Goal: Task Accomplishment & Management: Use online tool/utility

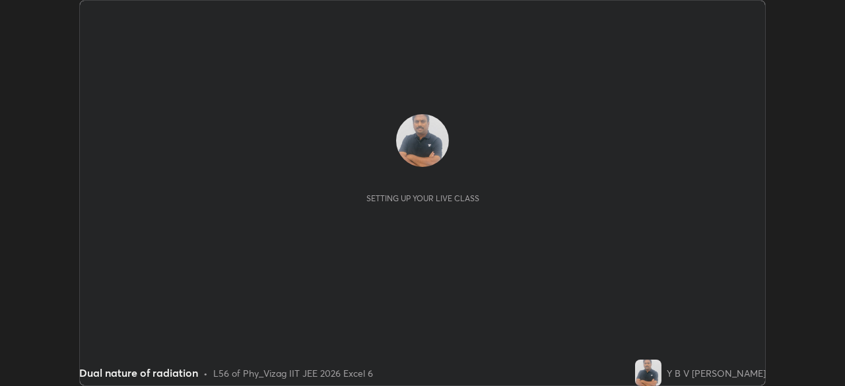
scroll to position [386, 844]
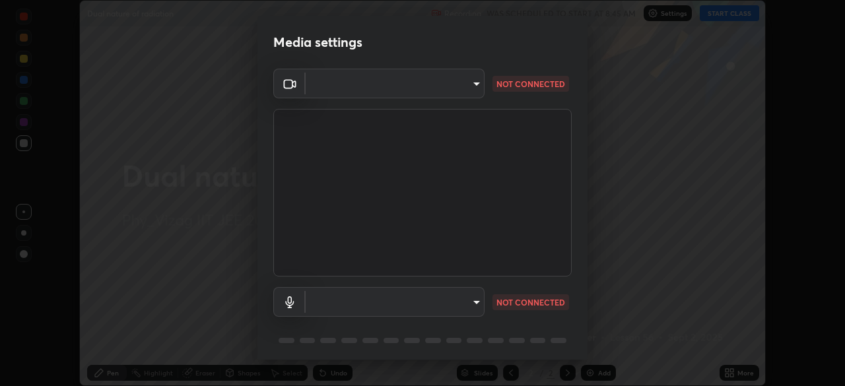
type input "359b0c2fb2d22ad11c48a9d20da28c30b8d2b6f3407690bdf719b12c3c7a5d7b"
type input "default"
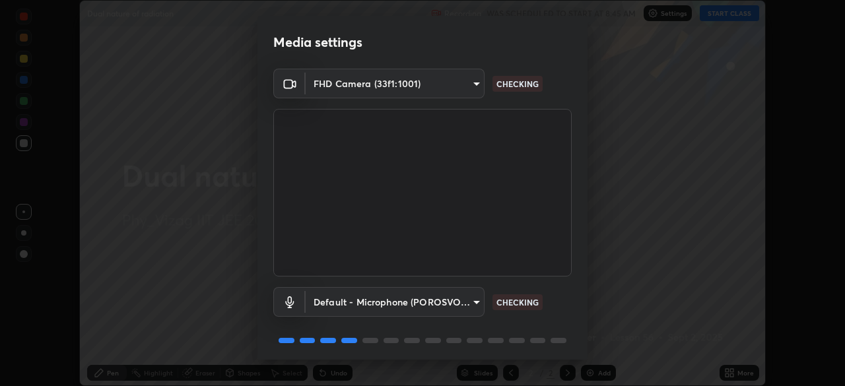
scroll to position [47, 0]
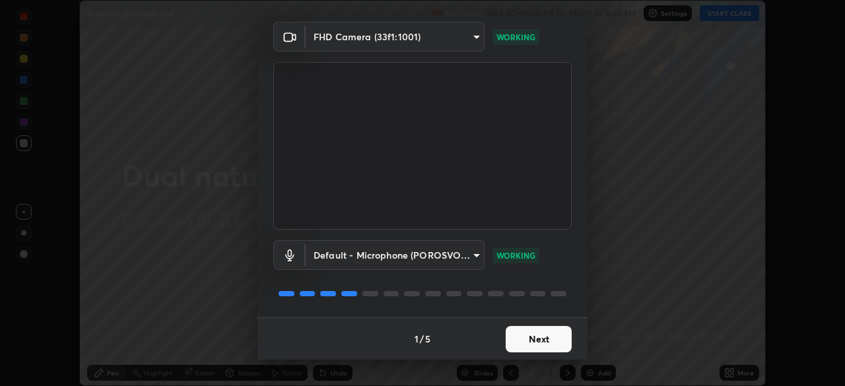
click at [537, 338] on button "Next" at bounding box center [538, 339] width 66 height 26
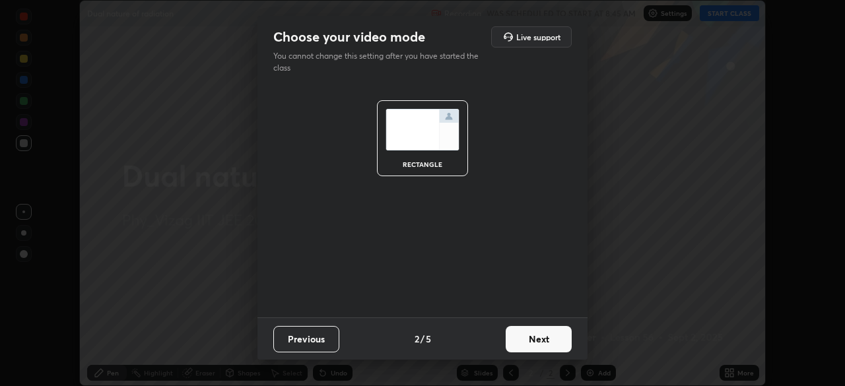
click at [548, 335] on button "Next" at bounding box center [538, 339] width 66 height 26
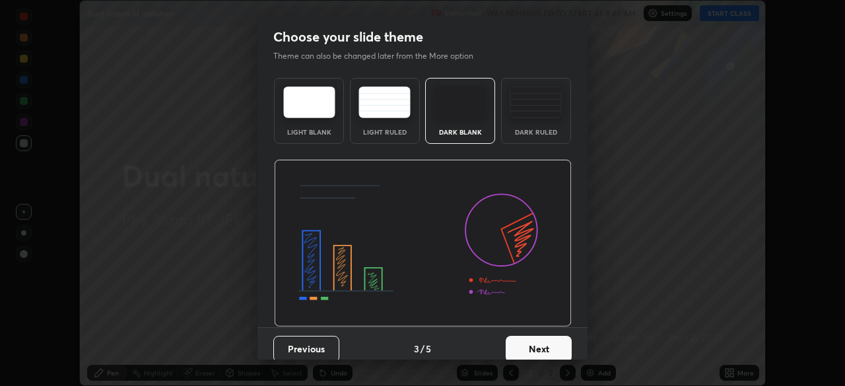
click at [537, 123] on div "Dark Ruled" at bounding box center [536, 111] width 70 height 66
click at [536, 346] on button "Next" at bounding box center [538, 349] width 66 height 26
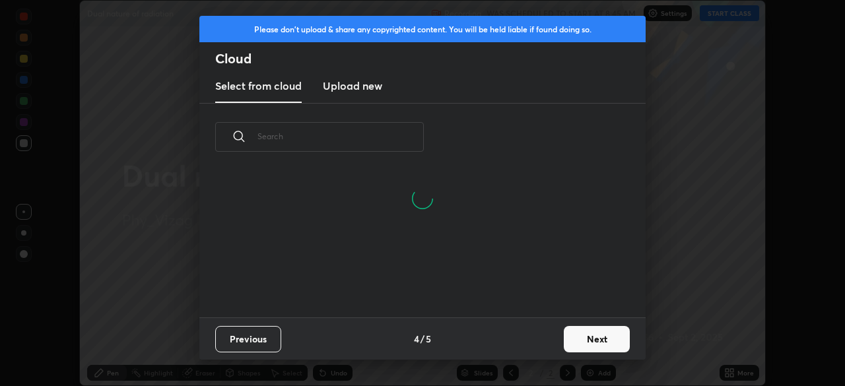
click at [583, 339] on button "Next" at bounding box center [597, 339] width 66 height 26
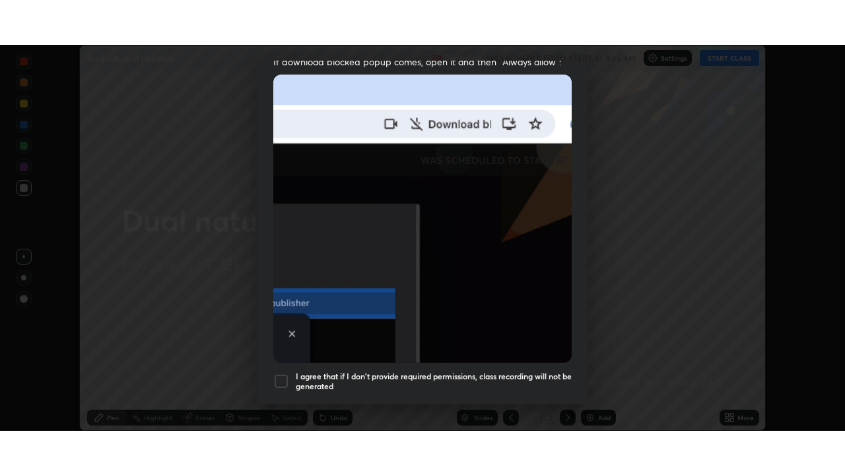
scroll to position [316, 0]
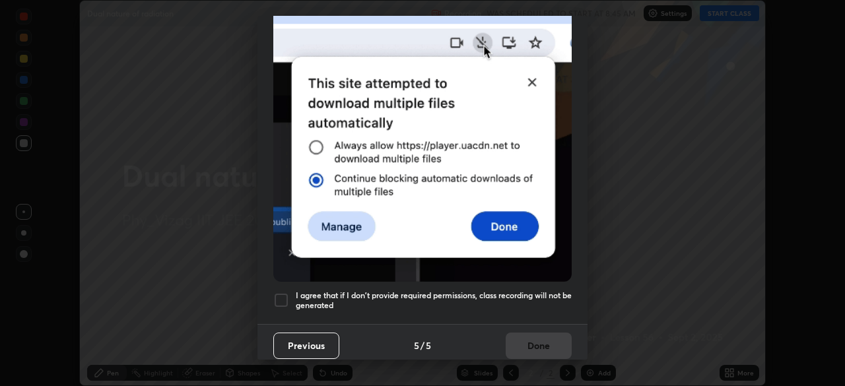
click at [283, 293] on div at bounding box center [281, 300] width 16 height 16
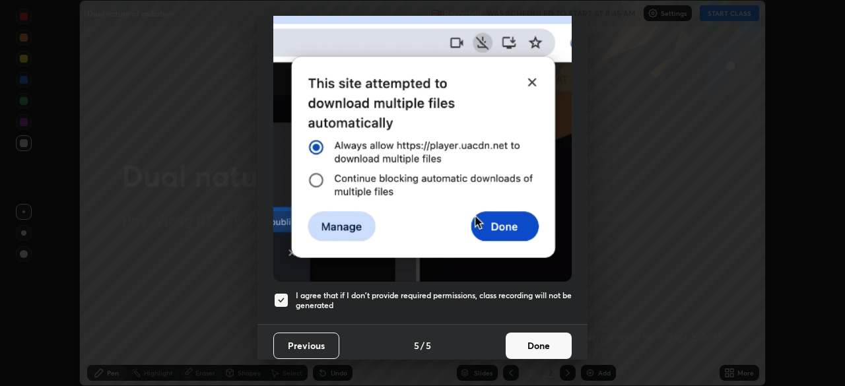
click at [540, 340] on button "Done" at bounding box center [538, 346] width 66 height 26
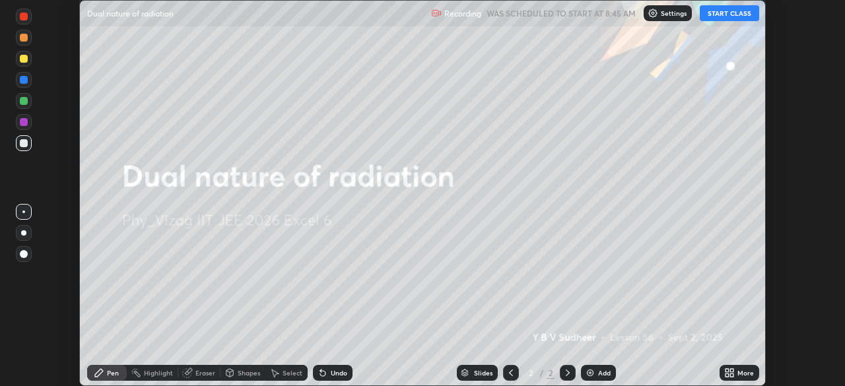
click at [740, 370] on div "More" at bounding box center [745, 373] width 16 height 7
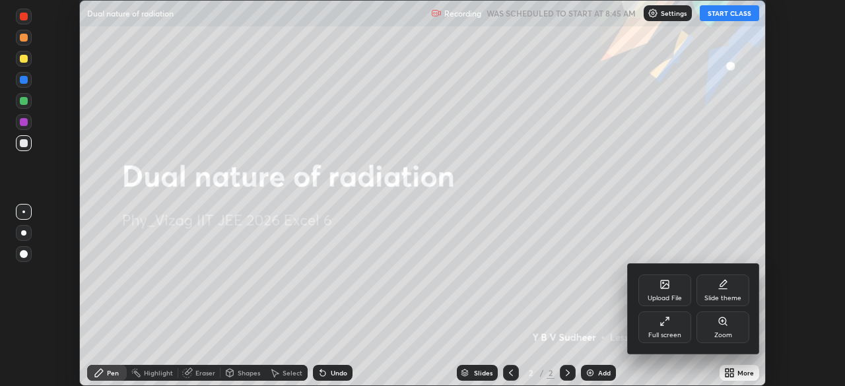
click at [675, 323] on div "Full screen" at bounding box center [664, 327] width 53 height 32
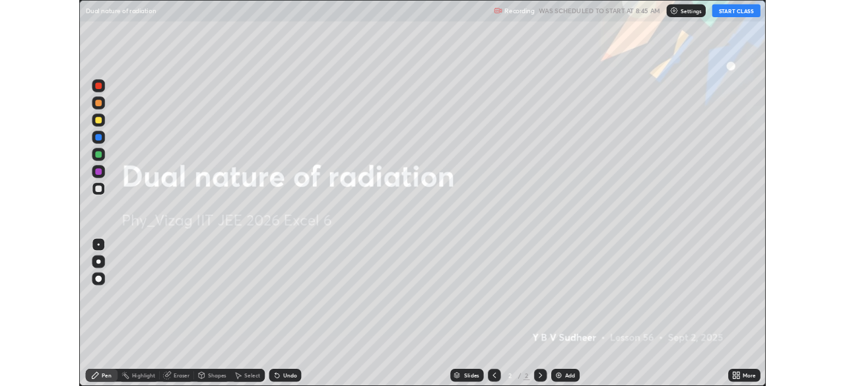
scroll to position [475, 845]
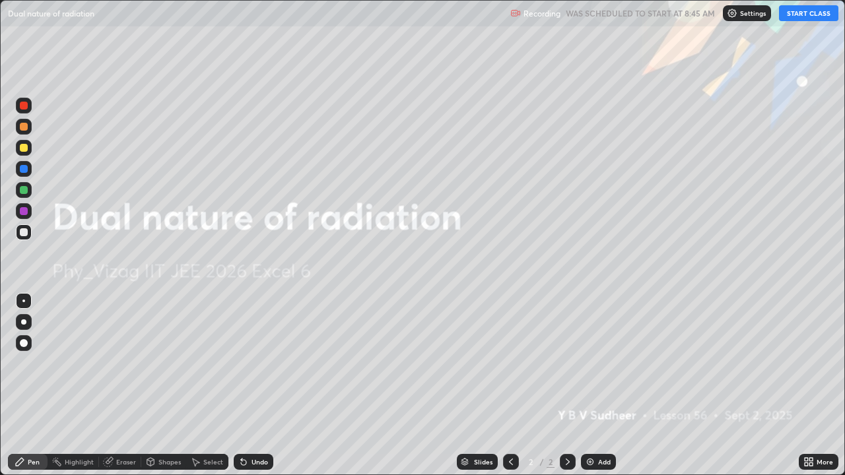
click at [798, 18] on button "START CLASS" at bounding box center [808, 13] width 59 height 16
click at [591, 385] on div "Add" at bounding box center [598, 462] width 35 height 16
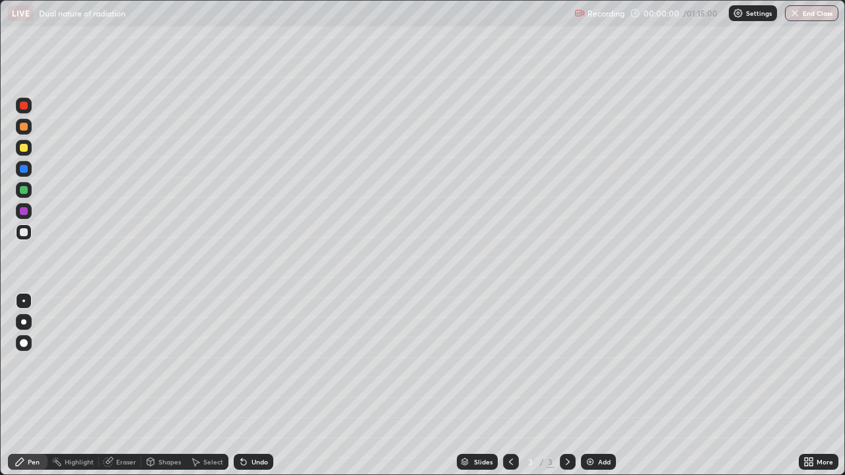
click at [24, 322] on div at bounding box center [23, 321] width 5 height 5
click at [25, 150] on div at bounding box center [24, 148] width 8 height 8
click at [247, 385] on div "Undo" at bounding box center [254, 462] width 40 height 16
click at [244, 385] on icon at bounding box center [243, 462] width 11 height 11
click at [247, 385] on div "Undo" at bounding box center [254, 462] width 40 height 16
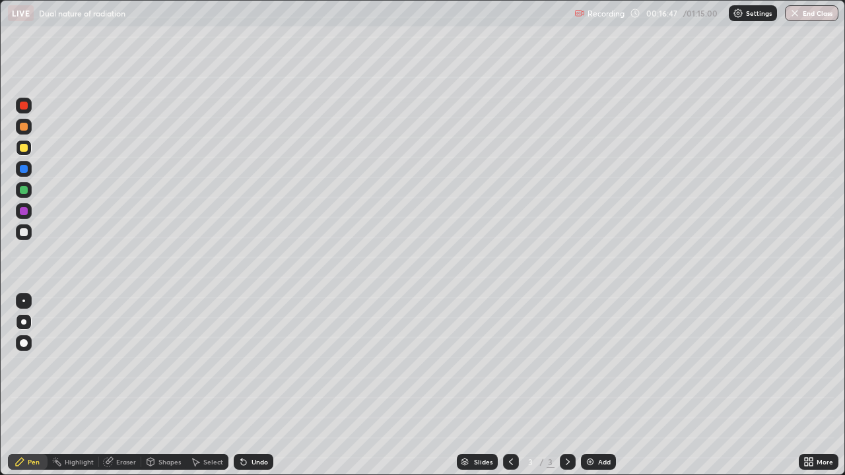
click at [589, 385] on img at bounding box center [590, 462] width 11 height 11
click at [126, 385] on div "Eraser" at bounding box center [126, 462] width 20 height 7
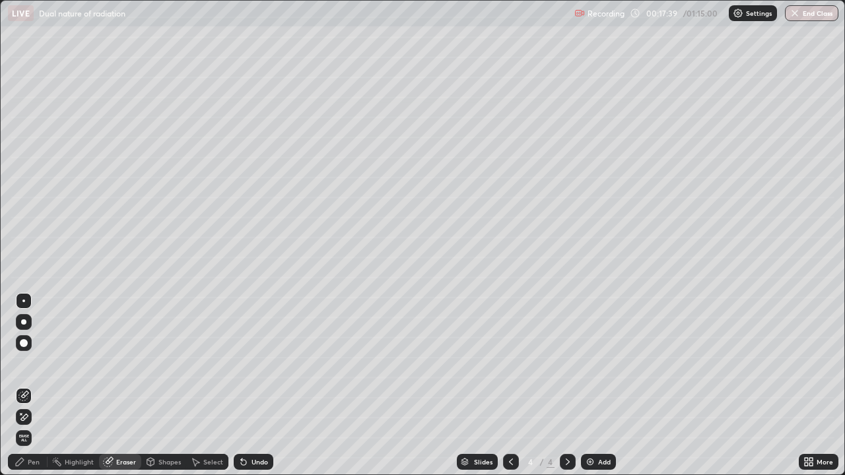
click at [29, 385] on div "Pen" at bounding box center [34, 462] width 12 height 7
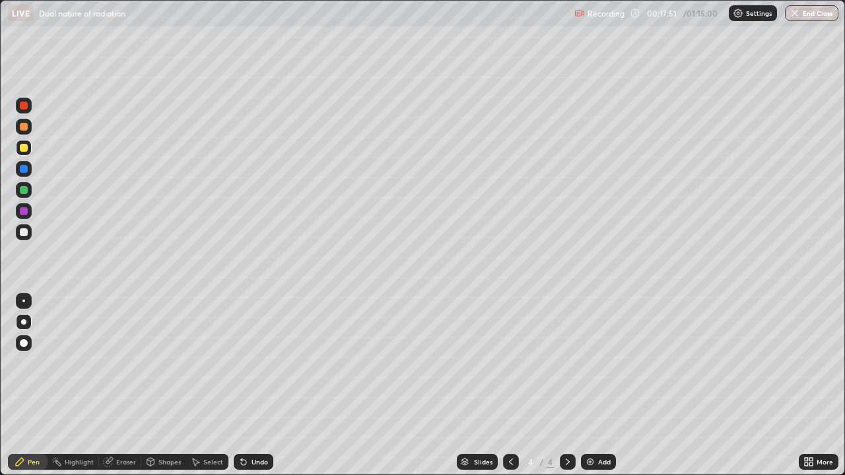
click at [509, 385] on icon at bounding box center [510, 462] width 11 height 11
click at [566, 385] on icon at bounding box center [567, 462] width 11 height 11
click at [248, 385] on div "Undo" at bounding box center [254, 462] width 40 height 16
click at [249, 385] on div "Undo" at bounding box center [254, 462] width 40 height 16
click at [251, 385] on div "Undo" at bounding box center [259, 462] width 16 height 7
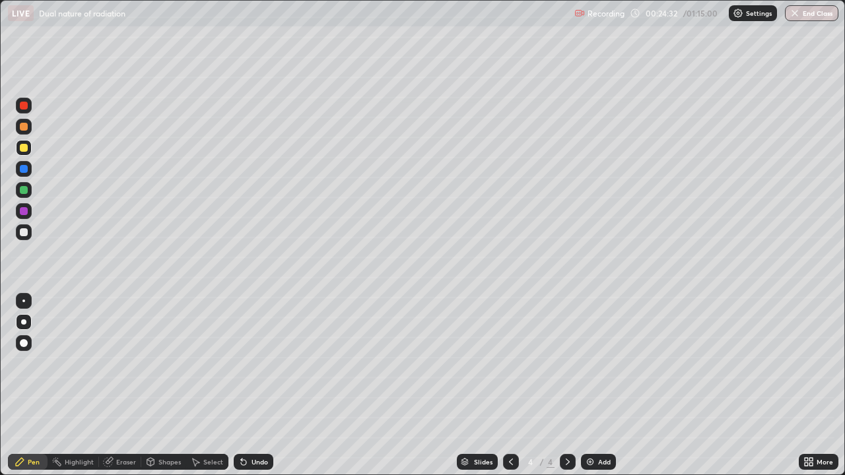
click at [593, 385] on img at bounding box center [590, 462] width 11 height 11
click at [126, 385] on div "Eraser" at bounding box center [126, 462] width 20 height 7
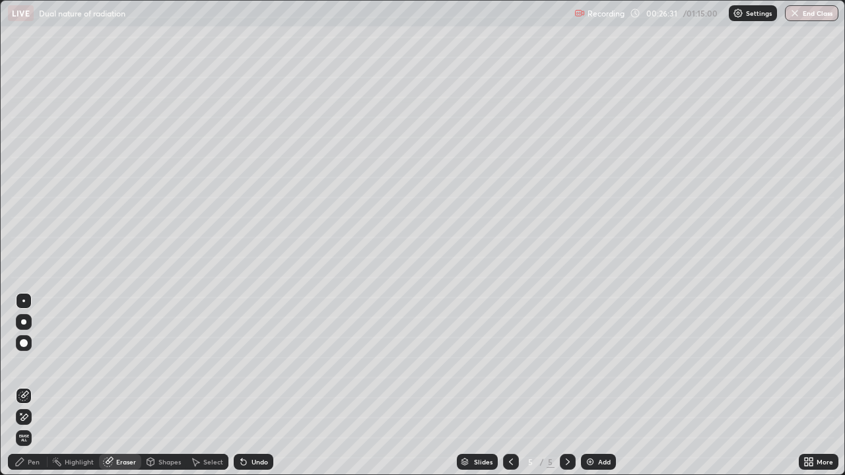
click at [34, 385] on div "Pen" at bounding box center [34, 462] width 12 height 7
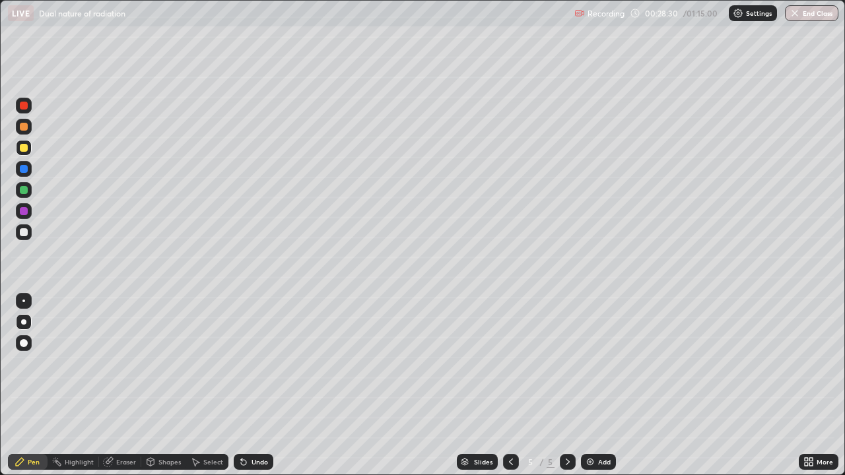
click at [125, 385] on div "Eraser" at bounding box center [126, 462] width 20 height 7
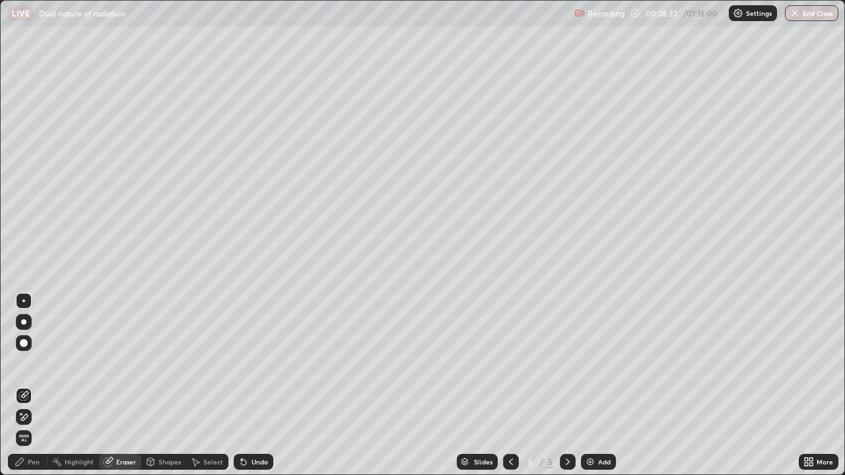
click at [36, 385] on div "Pen" at bounding box center [34, 462] width 12 height 7
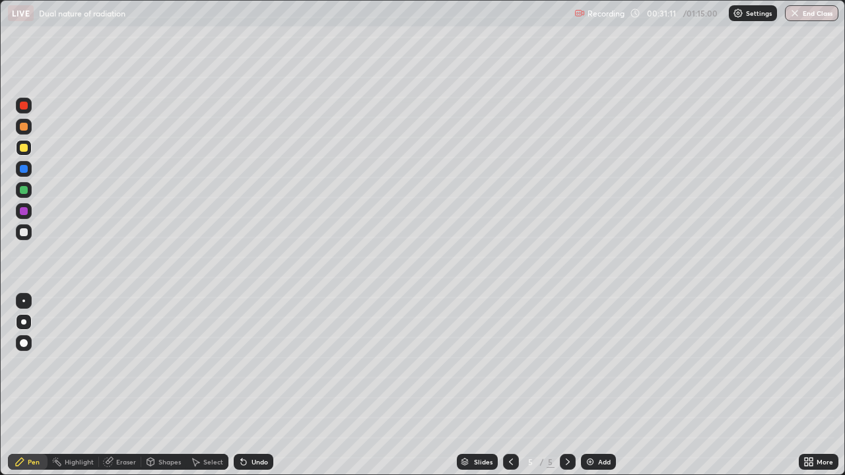
click at [592, 385] on img at bounding box center [590, 462] width 11 height 11
click at [253, 385] on div "Undo" at bounding box center [259, 462] width 16 height 7
click at [251, 385] on div "Undo" at bounding box center [259, 462] width 16 height 7
click at [252, 385] on div "Undo" at bounding box center [259, 462] width 16 height 7
click at [168, 385] on div "Shapes" at bounding box center [169, 462] width 22 height 7
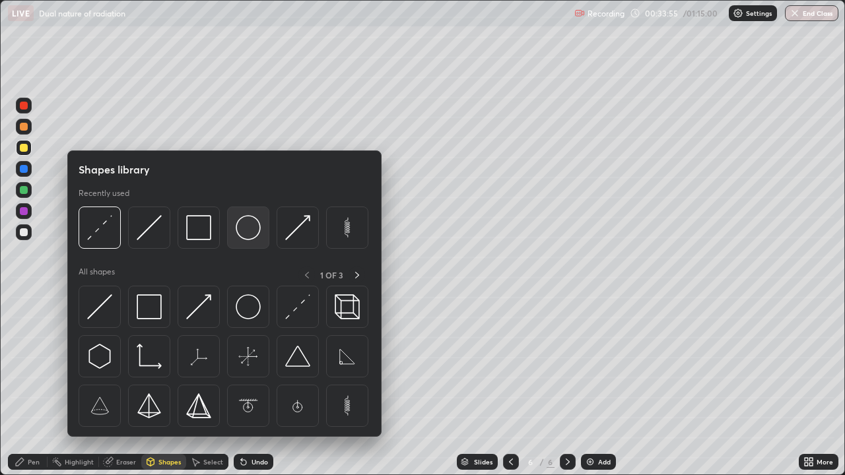
click at [250, 232] on img at bounding box center [248, 227] width 25 height 25
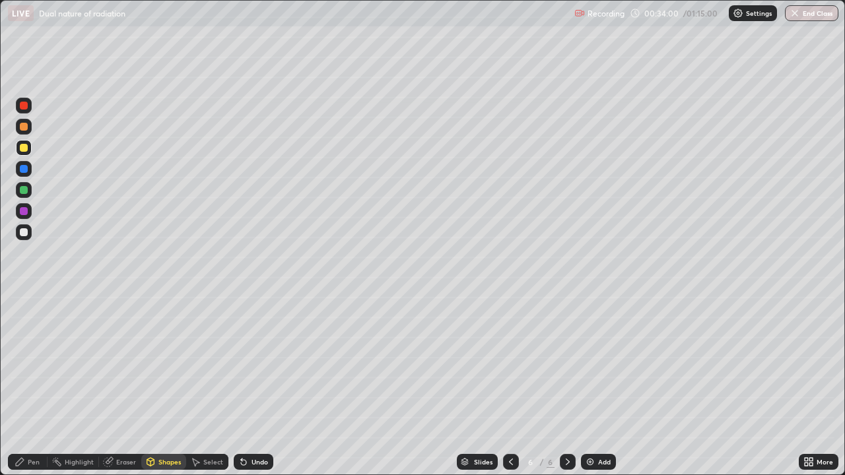
click at [36, 385] on div "Pen" at bounding box center [34, 462] width 12 height 7
click at [245, 385] on icon at bounding box center [243, 462] width 11 height 11
click at [248, 385] on div "Undo" at bounding box center [254, 462] width 40 height 16
click at [246, 385] on icon at bounding box center [243, 462] width 11 height 11
click at [247, 385] on div "Undo" at bounding box center [254, 462] width 40 height 16
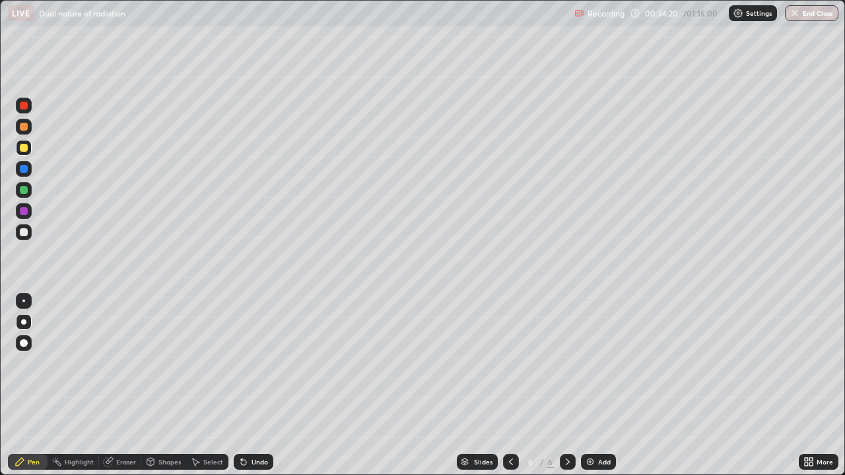
click at [247, 385] on div "Undo" at bounding box center [254, 462] width 40 height 16
click at [248, 385] on div "Undo" at bounding box center [254, 462] width 40 height 16
click at [249, 385] on div "Undo" at bounding box center [254, 462] width 40 height 16
click at [251, 385] on div "Undo" at bounding box center [259, 462] width 16 height 7
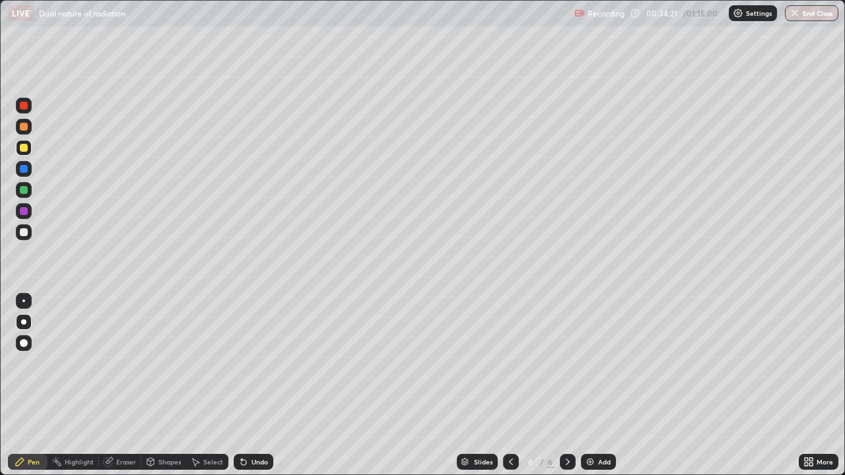
click at [251, 385] on div "Undo" at bounding box center [259, 462] width 16 height 7
click at [252, 385] on div "Undo" at bounding box center [259, 462] width 16 height 7
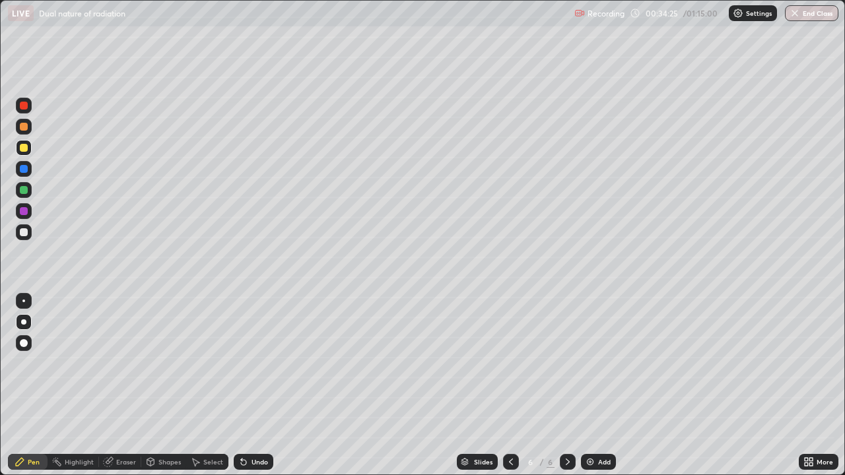
click at [24, 232] on div at bounding box center [24, 232] width 8 height 8
click at [26, 152] on div at bounding box center [24, 148] width 16 height 16
click at [126, 385] on div "Eraser" at bounding box center [126, 462] width 20 height 7
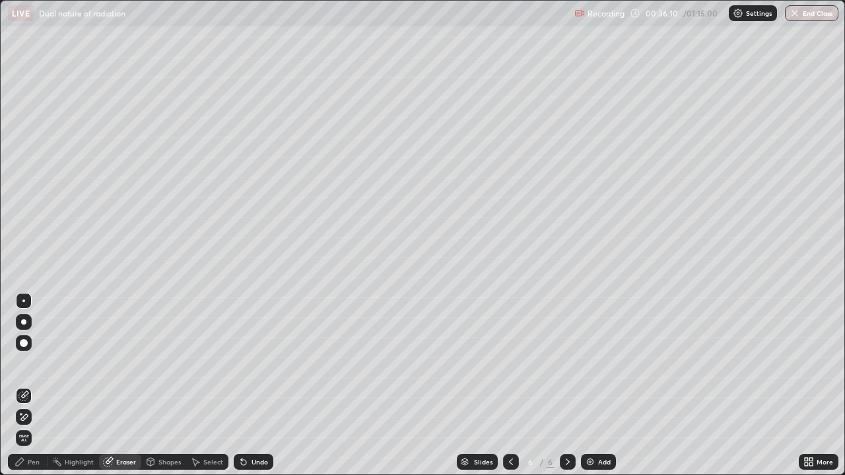
click at [25, 385] on icon at bounding box center [23, 417] width 11 height 11
click at [25, 385] on icon at bounding box center [24, 394] width 7 height 7
click at [34, 385] on div "Pen" at bounding box center [34, 462] width 12 height 7
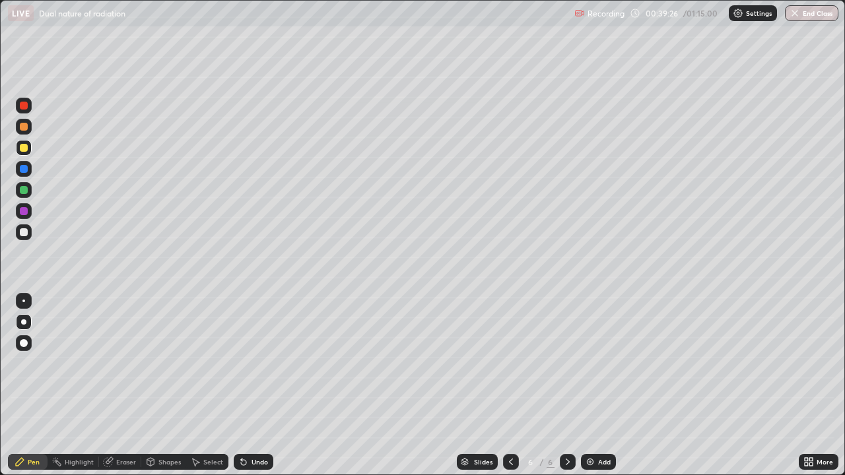
click at [150, 385] on icon at bounding box center [150, 461] width 7 height 2
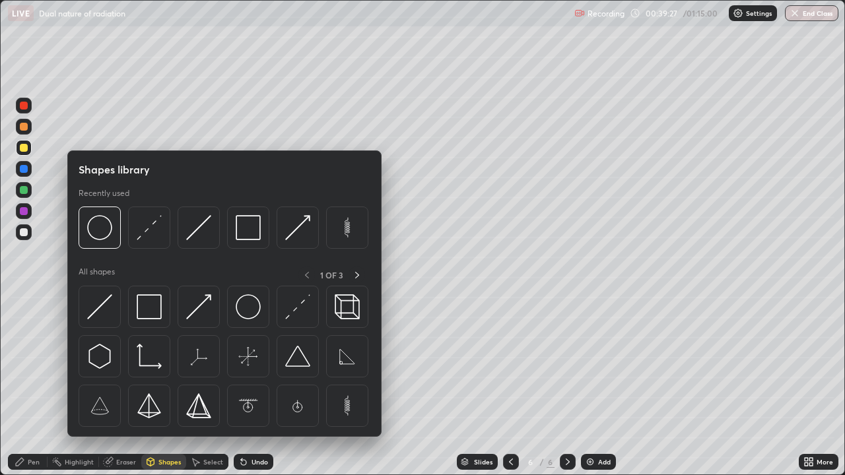
click at [117, 385] on div "Eraser" at bounding box center [126, 462] width 20 height 7
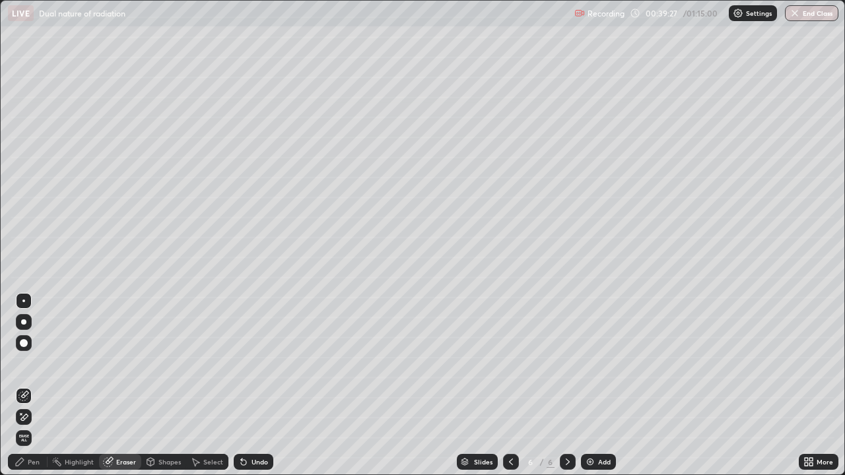
click at [26, 385] on icon at bounding box center [23, 417] width 11 height 11
click at [35, 385] on div "Pen" at bounding box center [34, 462] width 12 height 7
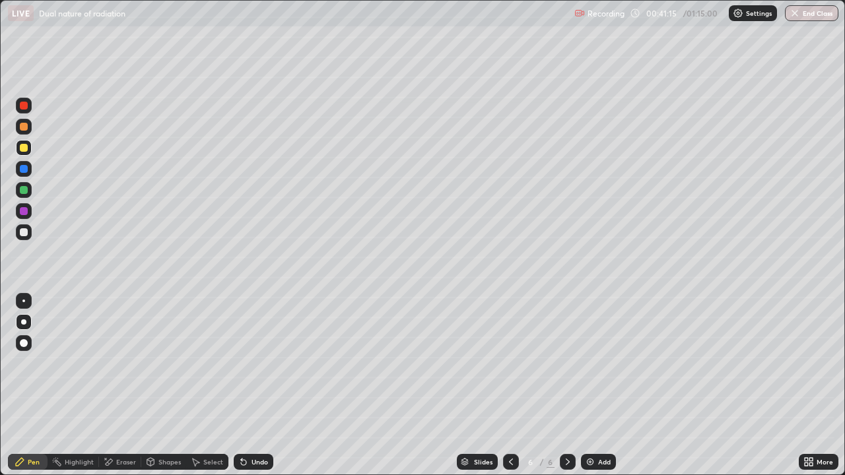
click at [124, 385] on div "Eraser" at bounding box center [126, 462] width 20 height 7
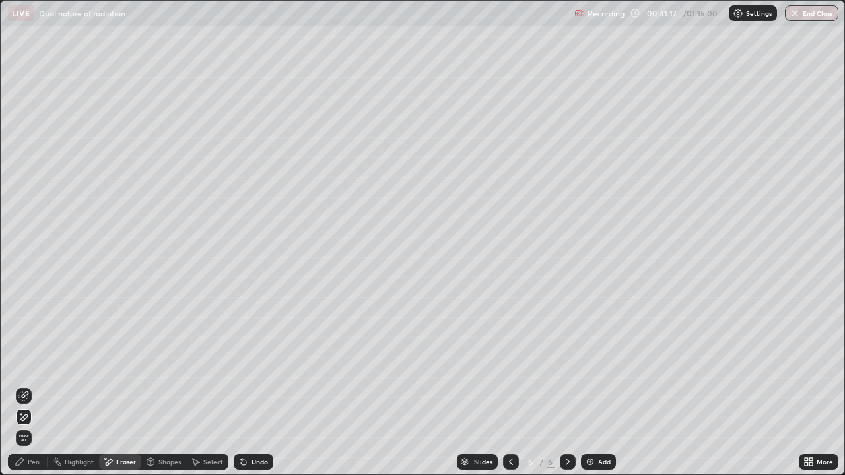
click at [28, 385] on icon at bounding box center [23, 396] width 11 height 11
click at [34, 385] on div "Pen" at bounding box center [34, 462] width 12 height 7
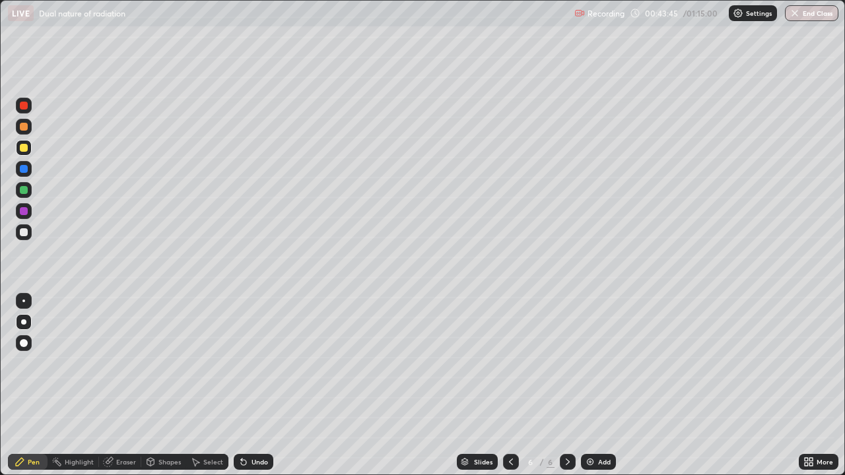
click at [590, 385] on img at bounding box center [590, 462] width 11 height 11
click at [514, 385] on icon at bounding box center [510, 462] width 11 height 11
click at [589, 385] on img at bounding box center [590, 462] width 11 height 11
click at [127, 385] on div "Eraser" at bounding box center [126, 462] width 20 height 7
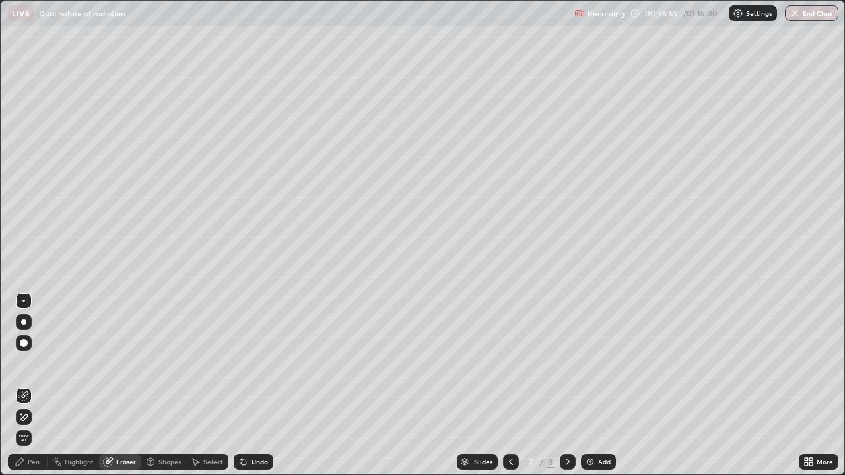
click at [30, 385] on div "Pen" at bounding box center [28, 462] width 40 height 16
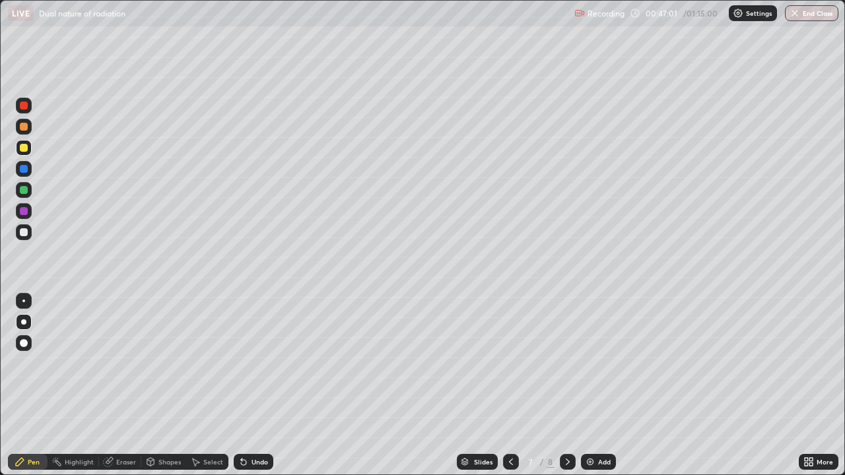
click at [125, 385] on div "Eraser" at bounding box center [126, 462] width 20 height 7
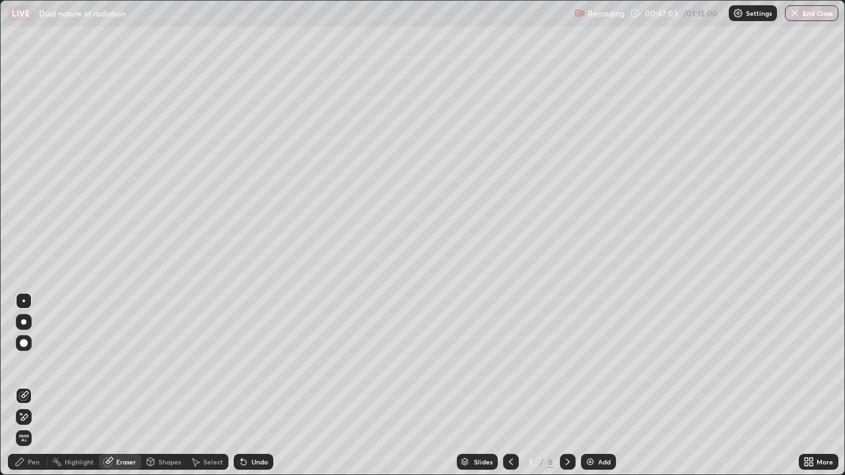
click at [36, 385] on div "Pen" at bounding box center [34, 462] width 12 height 7
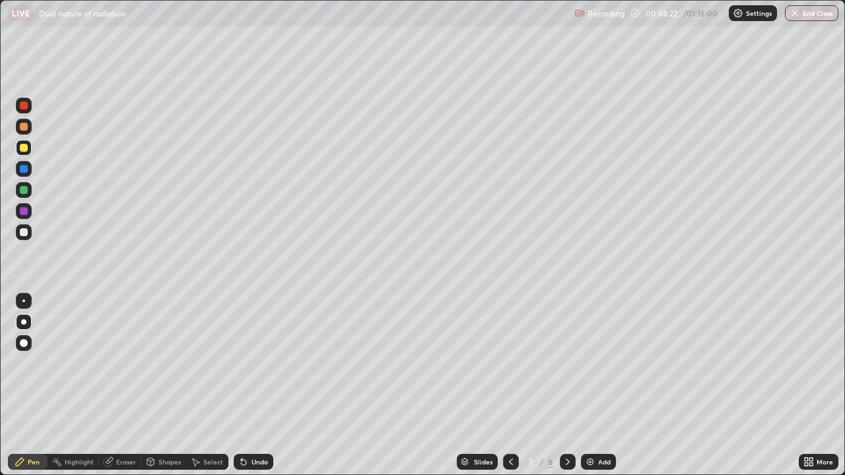
click at [255, 385] on div "Undo" at bounding box center [259, 462] width 16 height 7
click at [254, 385] on div "Undo" at bounding box center [259, 462] width 16 height 7
click at [166, 385] on div "Shapes" at bounding box center [169, 462] width 22 height 7
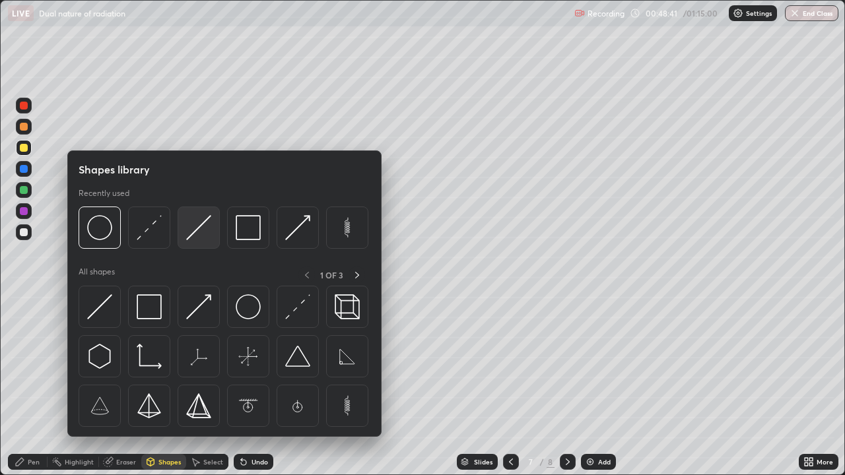
click at [201, 234] on img at bounding box center [198, 227] width 25 height 25
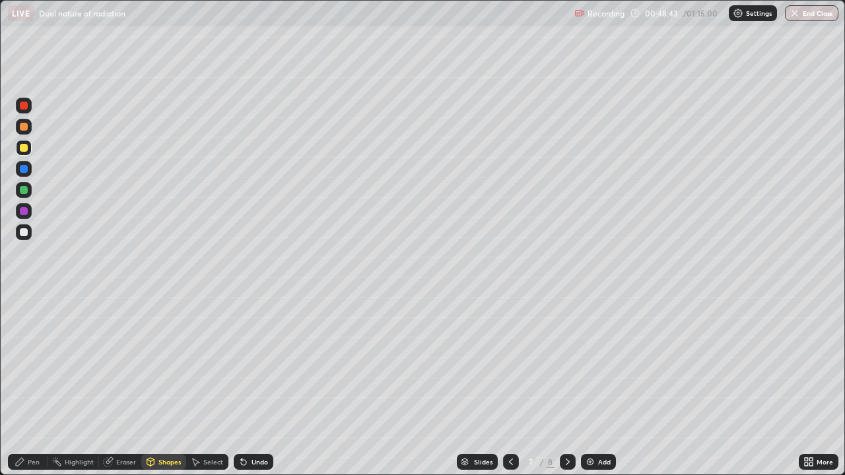
click at [24, 127] on div at bounding box center [24, 127] width 8 height 8
click at [32, 385] on div "Pen" at bounding box center [34, 462] width 12 height 7
click at [157, 385] on div "Shapes" at bounding box center [163, 462] width 45 height 16
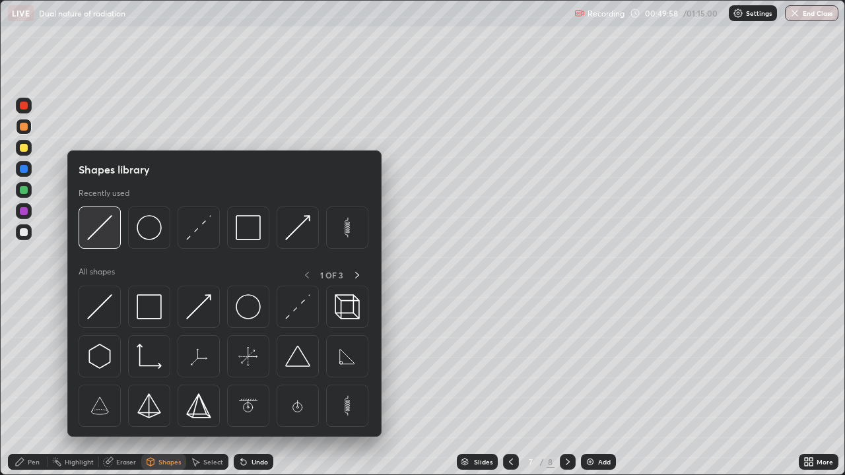
click at [106, 234] on img at bounding box center [99, 227] width 25 height 25
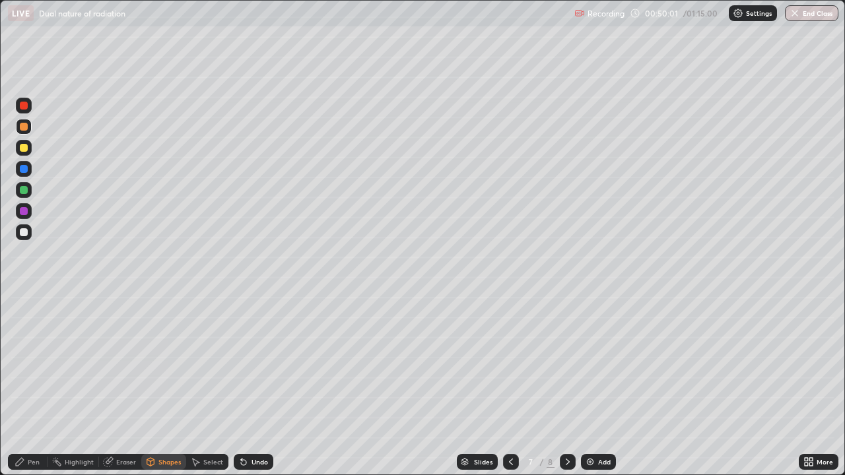
click at [27, 231] on div at bounding box center [24, 232] width 8 height 8
click at [30, 385] on div "Pen" at bounding box center [34, 462] width 12 height 7
click at [115, 385] on div "Eraser" at bounding box center [120, 462] width 42 height 16
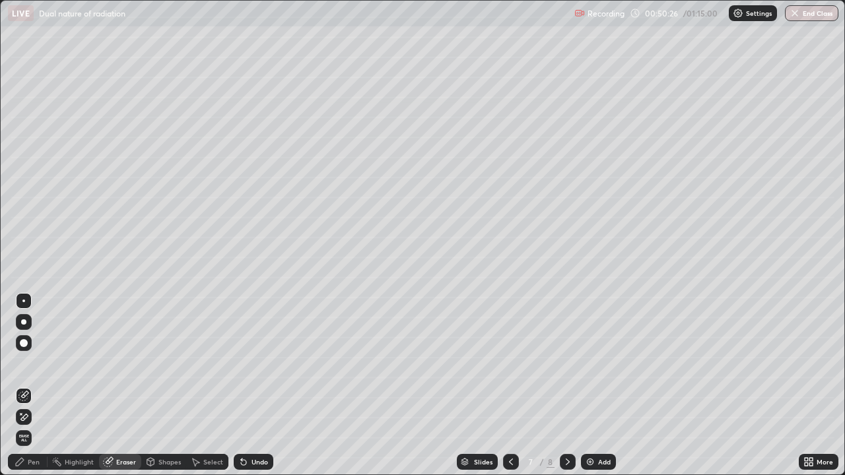
click at [26, 385] on div "Pen" at bounding box center [28, 462] width 40 height 16
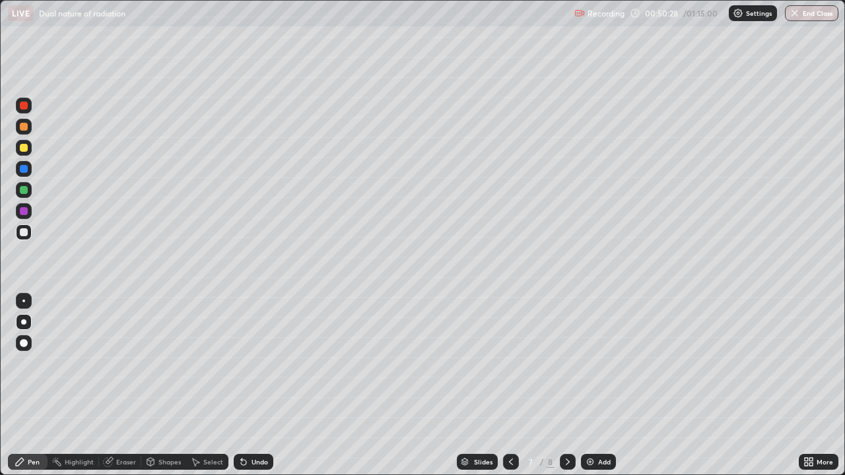
click at [26, 128] on div at bounding box center [24, 127] width 8 height 8
click at [160, 385] on div "Shapes" at bounding box center [163, 462] width 45 height 16
click at [25, 385] on icon at bounding box center [20, 462] width 11 height 11
click at [161, 385] on div "Shapes" at bounding box center [169, 462] width 22 height 7
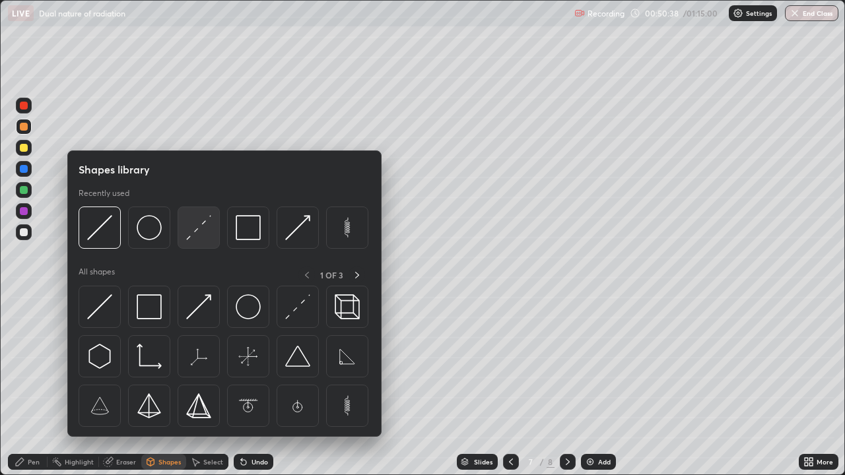
click at [201, 232] on img at bounding box center [198, 227] width 25 height 25
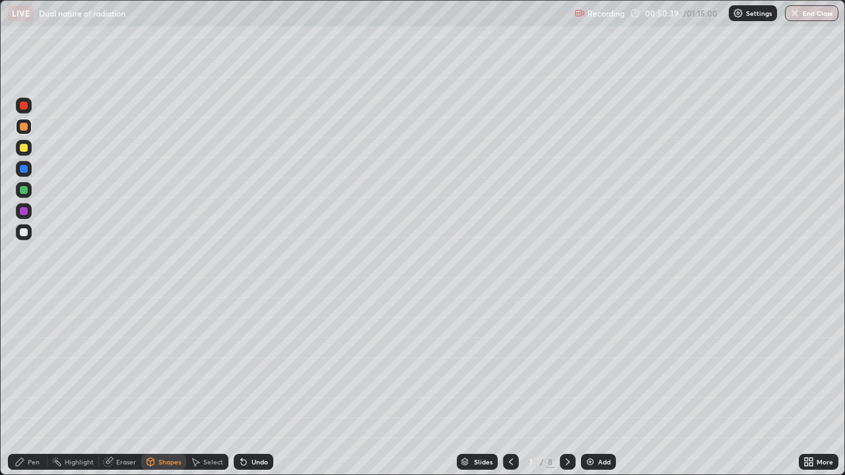
click at [24, 190] on div at bounding box center [24, 190] width 8 height 8
click at [34, 385] on div "Pen" at bounding box center [34, 462] width 12 height 7
click at [23, 107] on div at bounding box center [24, 106] width 8 height 8
click at [566, 385] on icon at bounding box center [567, 462] width 11 height 11
click at [24, 232] on div at bounding box center [24, 232] width 8 height 8
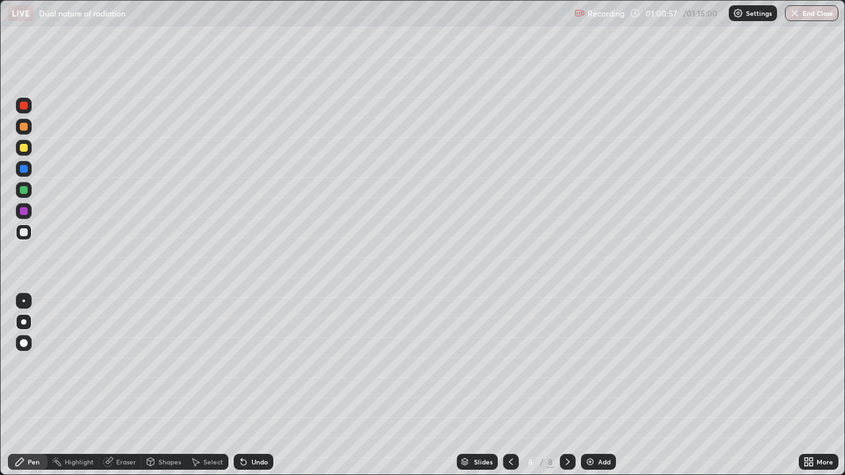
click at [258, 385] on div "Undo" at bounding box center [259, 462] width 16 height 7
click at [127, 385] on div "Eraser" at bounding box center [126, 462] width 20 height 7
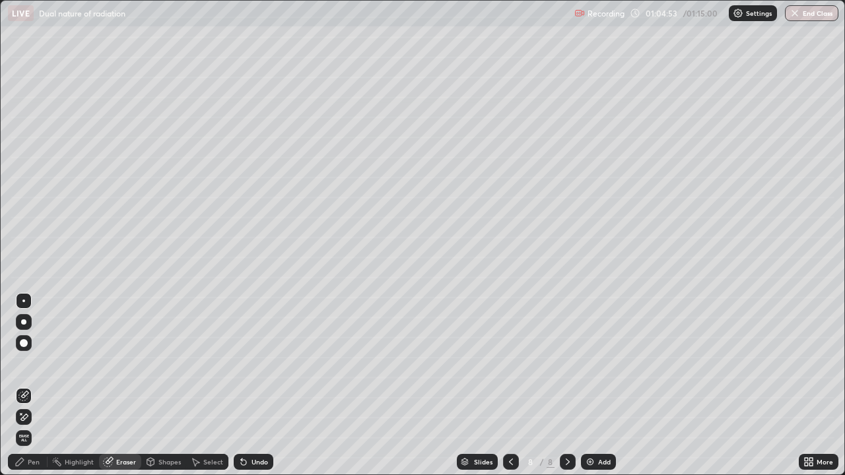
click at [32, 385] on div "Pen" at bounding box center [34, 462] width 12 height 7
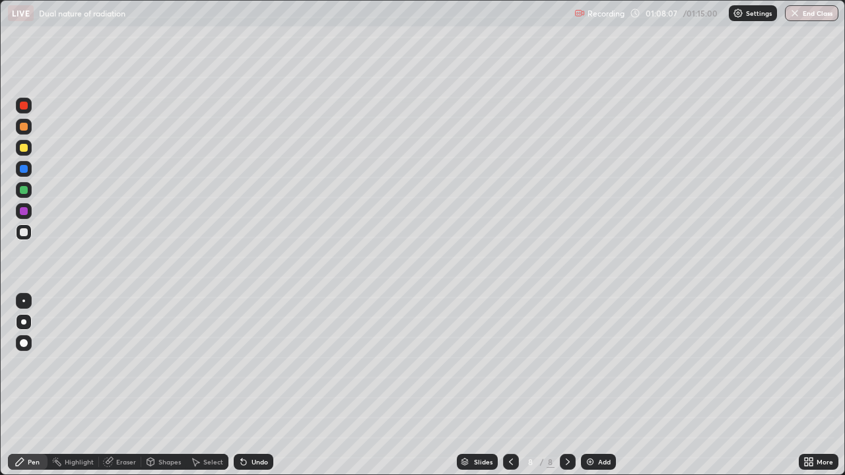
click at [122, 385] on div "Eraser" at bounding box center [126, 462] width 20 height 7
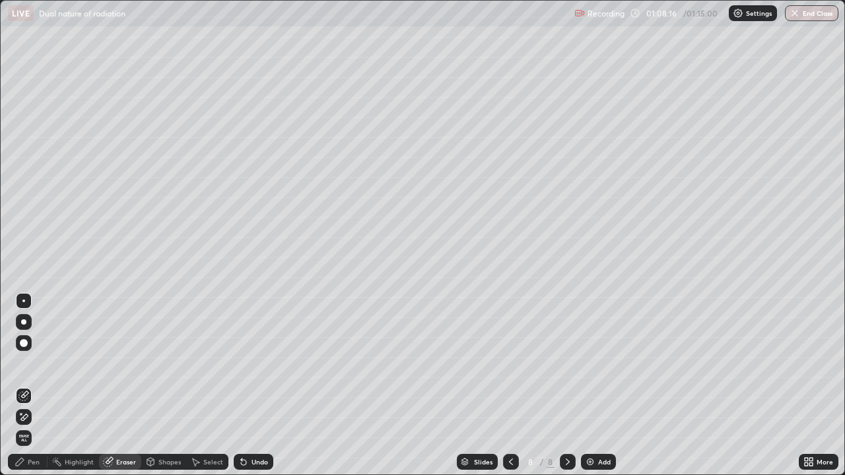
click at [31, 385] on div "Pen" at bounding box center [34, 462] width 12 height 7
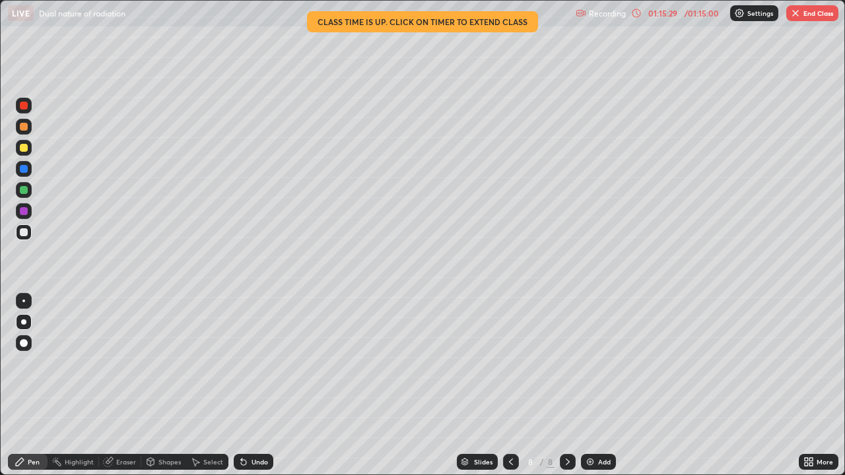
click at [589, 385] on img at bounding box center [590, 462] width 11 height 11
click at [591, 385] on img at bounding box center [590, 462] width 11 height 11
click at [589, 385] on img at bounding box center [590, 462] width 11 height 11
click at [509, 385] on icon at bounding box center [510, 462] width 11 height 11
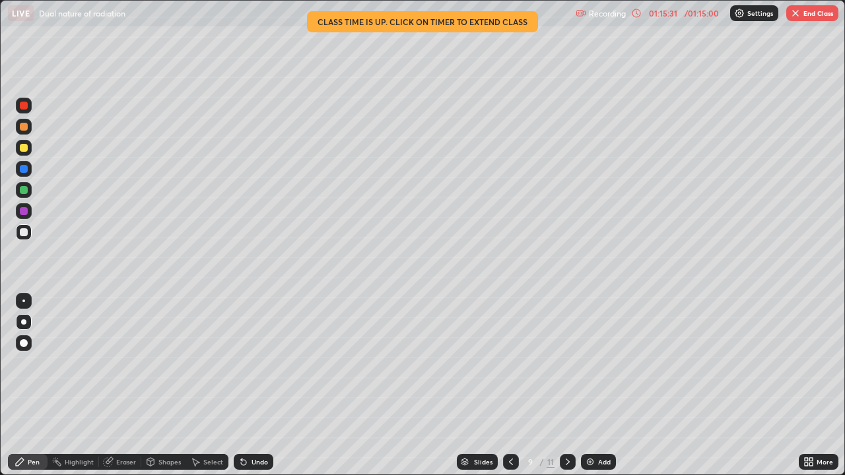
click at [509, 385] on icon at bounding box center [510, 462] width 11 height 11
click at [819, 13] on button "End Class" at bounding box center [812, 13] width 52 height 16
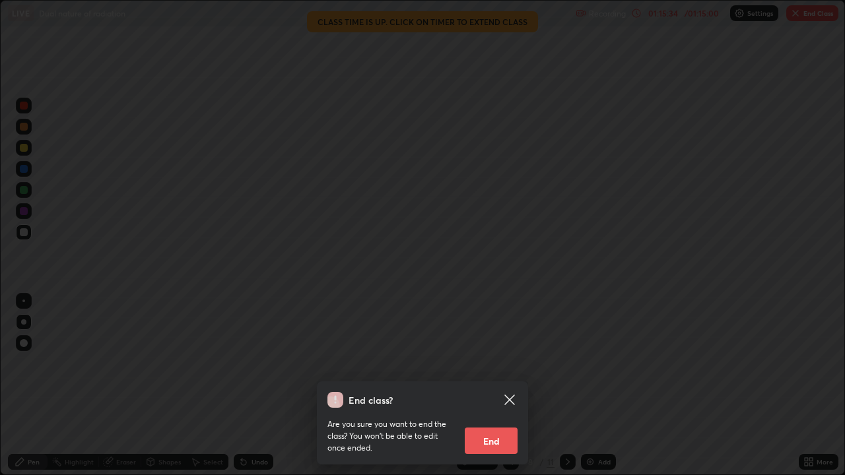
click at [501, 385] on button "End" at bounding box center [491, 441] width 53 height 26
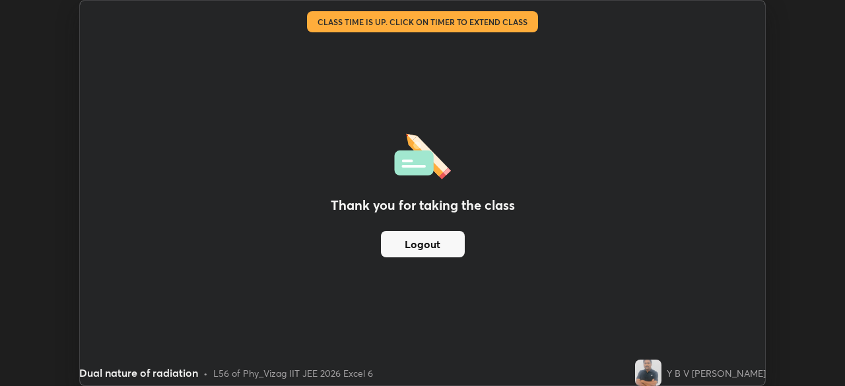
scroll to position [65601, 65142]
